Goal: Register for event/course

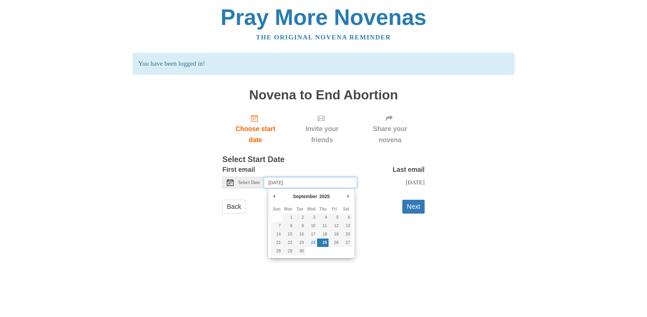
click at [332, 183] on input "Thursday, September 25th" at bounding box center [310, 182] width 93 height 11
type input "[DATE]"
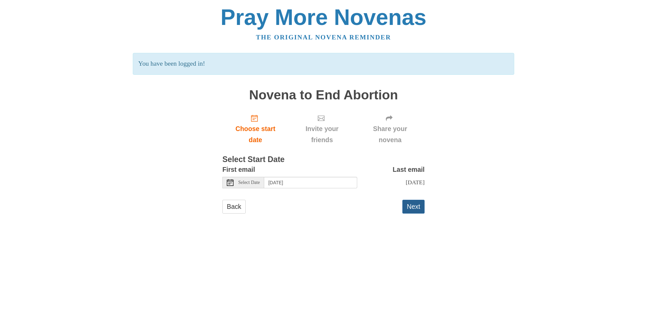
click at [414, 206] on button "Next" at bounding box center [413, 207] width 22 height 14
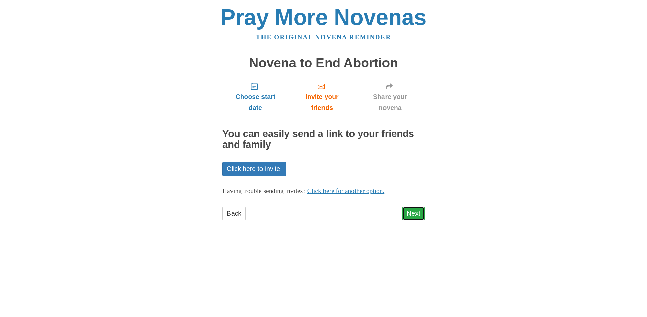
click at [416, 211] on link "Next" at bounding box center [413, 214] width 22 height 14
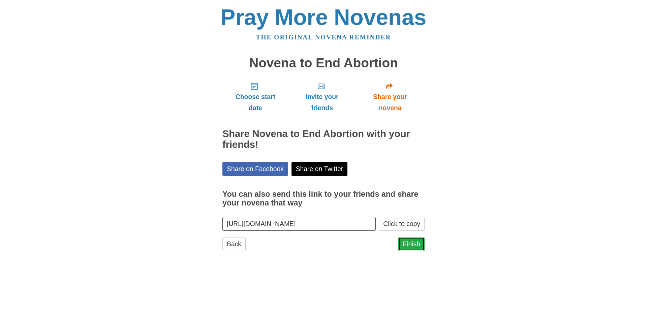
click at [414, 245] on link "Finish" at bounding box center [411, 244] width 26 height 14
